Goal: Task Accomplishment & Management: Manage account settings

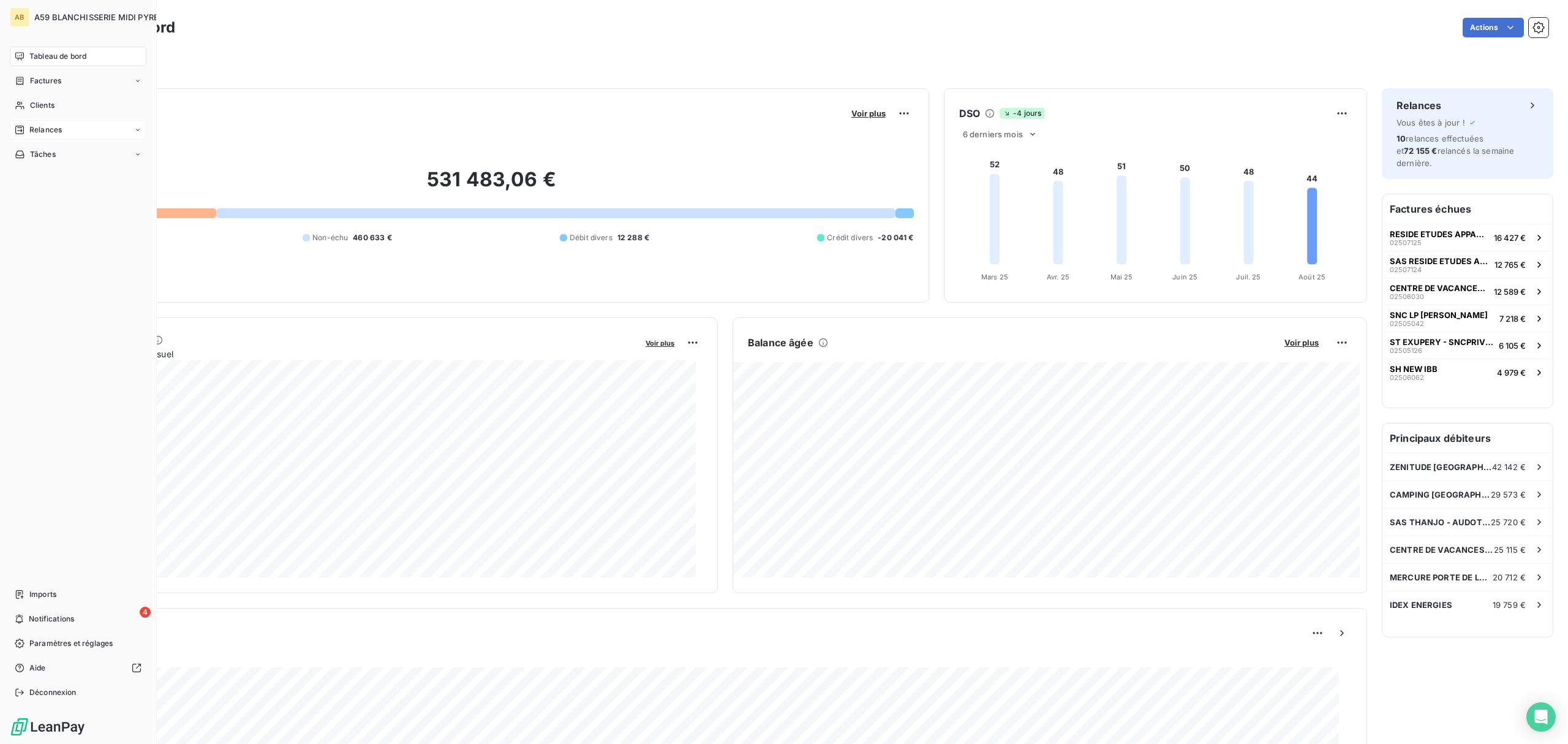
click at [47, 129] on span "Relances" at bounding box center [46, 130] width 32 height 11
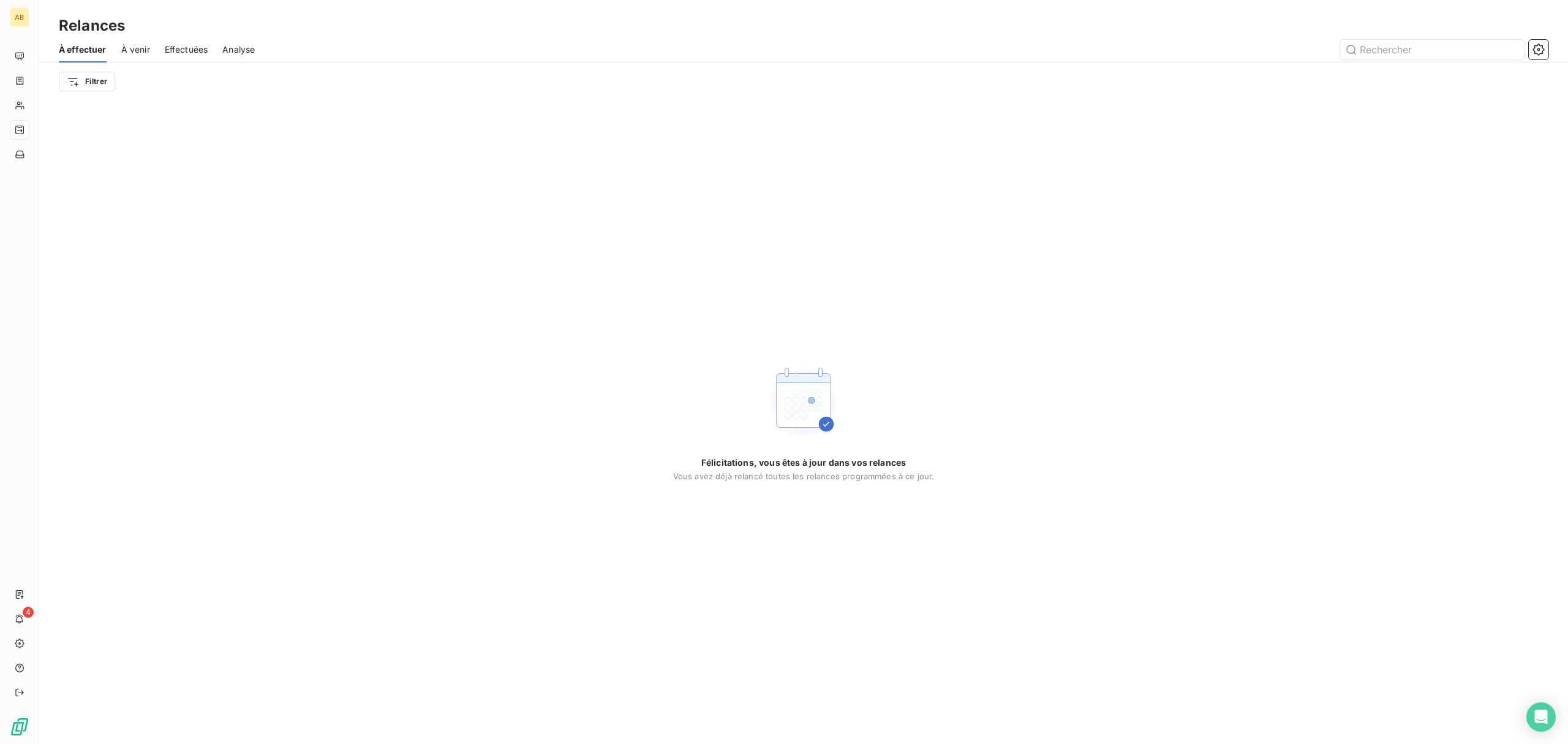
click at [183, 44] on span "Effectuées" at bounding box center [187, 49] width 44 height 12
